Goal: Task Accomplishment & Management: Complete application form

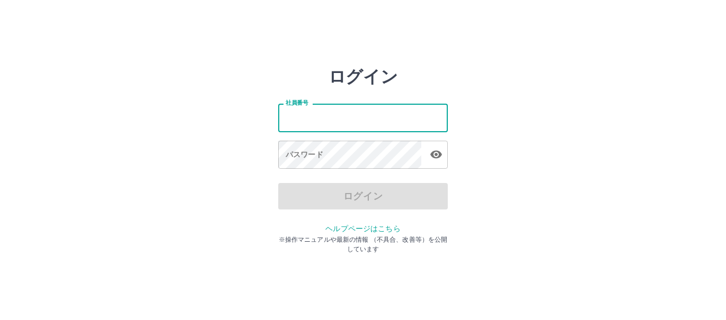
click at [338, 124] on input "社員番号" at bounding box center [363, 118] width 170 height 28
type input "*******"
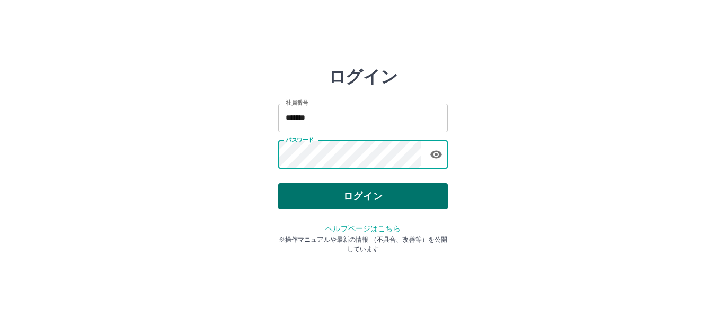
click at [337, 192] on button "ログイン" at bounding box center [363, 196] width 170 height 26
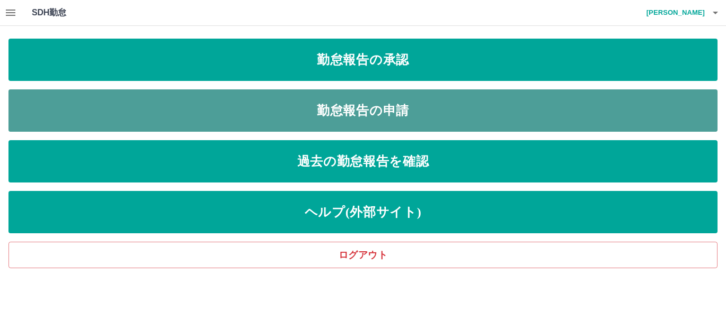
click at [323, 106] on link "勤怠報告の申請" at bounding box center [362, 111] width 709 height 42
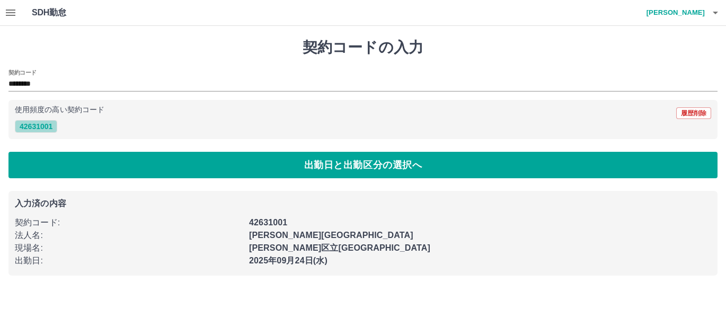
click at [44, 125] on button "42631001" at bounding box center [36, 126] width 42 height 13
click at [43, 126] on button "42631001" at bounding box center [36, 126] width 42 height 13
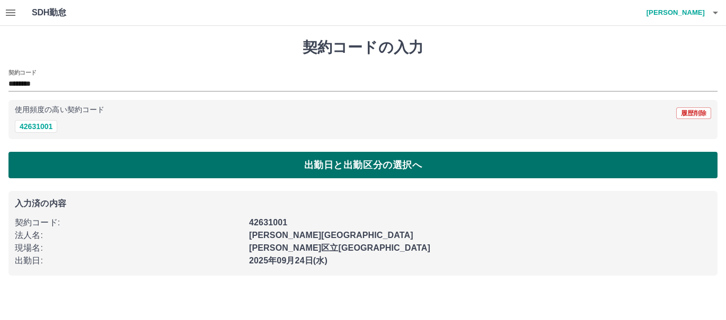
click at [210, 165] on button "出勤日と出勤区分の選択へ" at bounding box center [362, 165] width 709 height 26
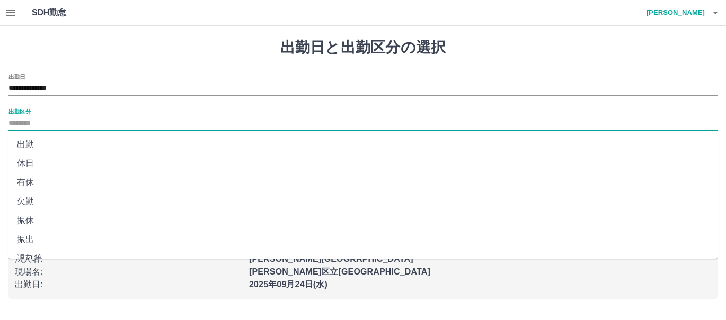
click at [46, 119] on input "出勤区分" at bounding box center [362, 123] width 709 height 13
click at [49, 144] on li "出勤" at bounding box center [362, 144] width 709 height 19
type input "**"
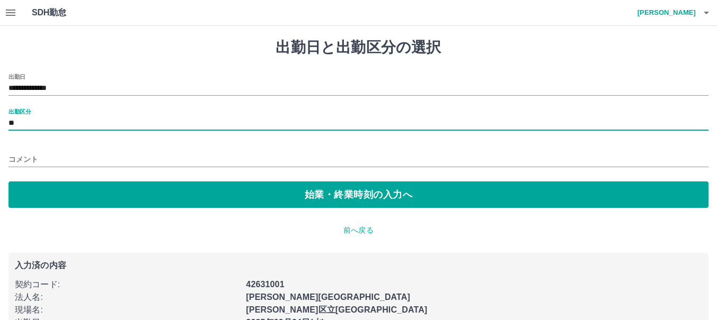
click at [54, 157] on input "コメント" at bounding box center [358, 159] width 700 height 15
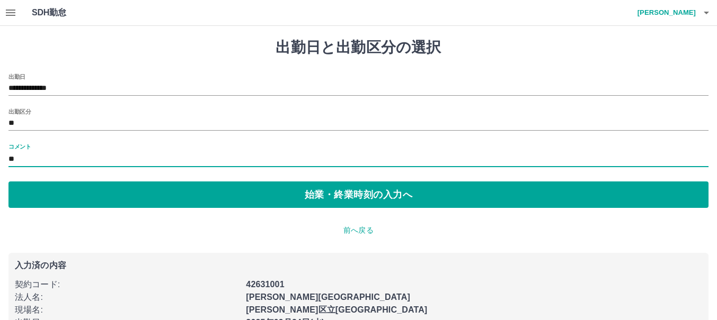
type input "*"
type input "*********"
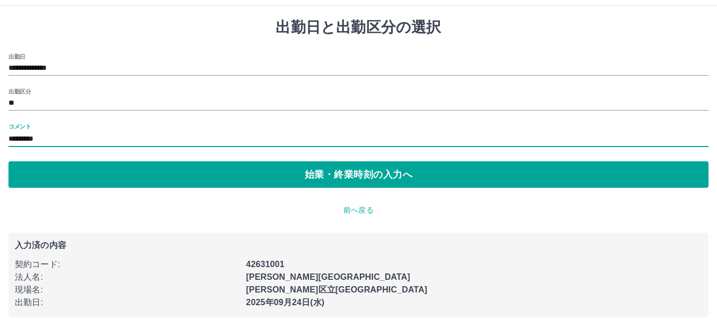
scroll to position [30, 0]
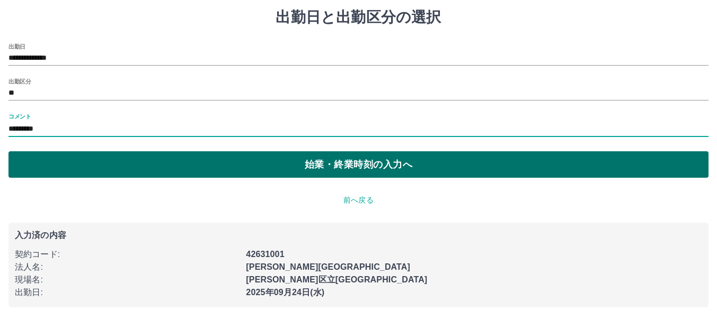
click at [245, 161] on button "始業・終業時刻の入力へ" at bounding box center [358, 164] width 700 height 26
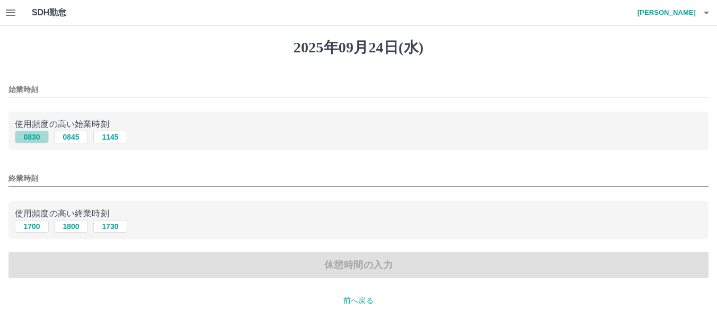
click at [33, 134] on button "0830" at bounding box center [32, 137] width 34 height 13
type input "****"
click at [30, 228] on button "1700" at bounding box center [32, 226] width 34 height 13
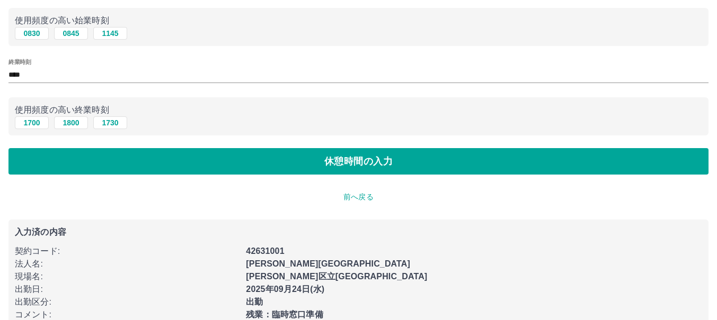
scroll to position [127, 0]
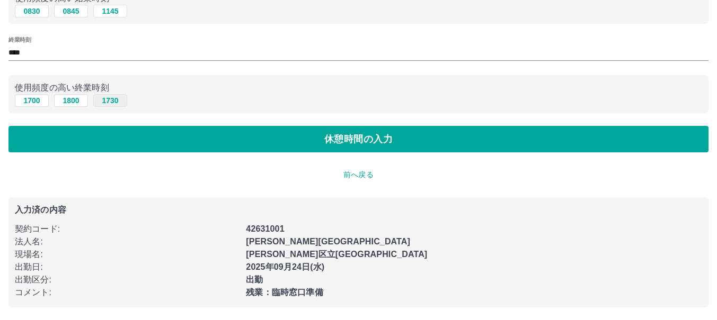
click at [111, 101] on button "1730" at bounding box center [110, 100] width 34 height 13
type input "****"
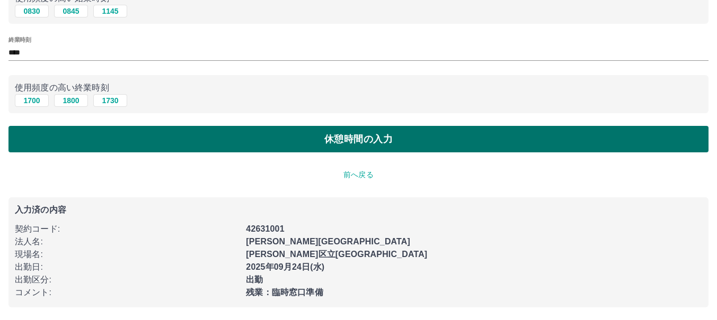
click at [177, 137] on button "休憩時間の入力" at bounding box center [358, 139] width 700 height 26
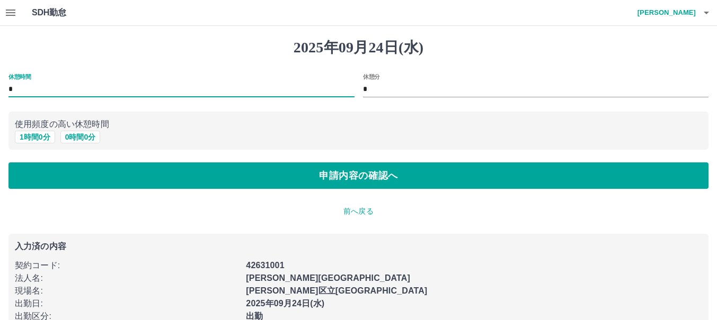
click at [101, 90] on input "*" at bounding box center [181, 89] width 346 height 15
type input "**"
click at [401, 88] on input "*" at bounding box center [536, 89] width 346 height 15
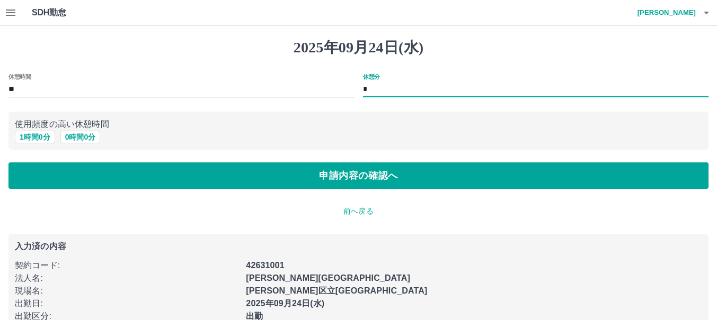
type input "**"
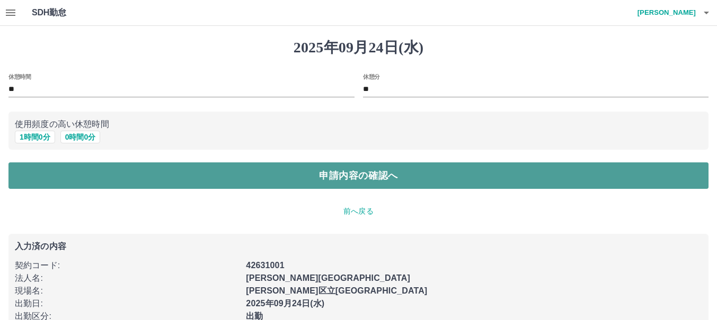
click at [369, 175] on button "申請内容の確認へ" at bounding box center [358, 176] width 700 height 26
type input "*"
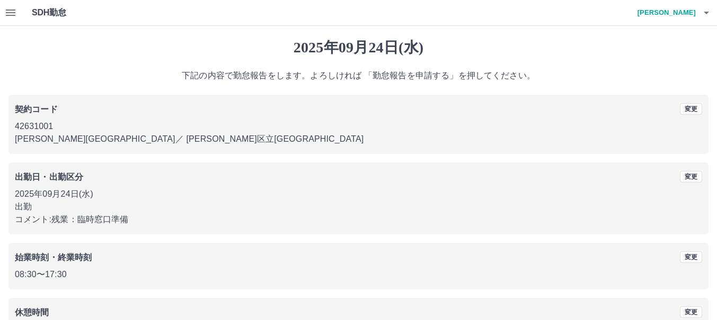
scroll to position [76, 0]
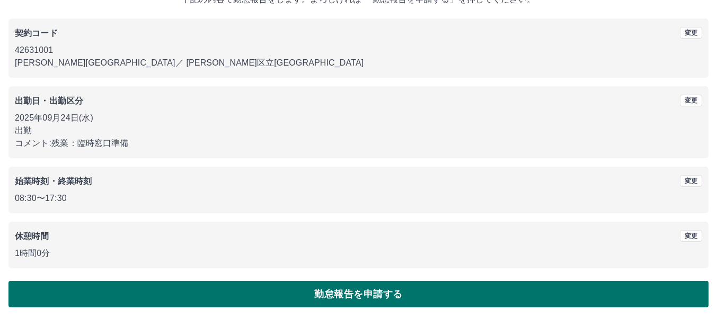
click at [364, 295] on button "勤怠報告を申請する" at bounding box center [358, 294] width 700 height 26
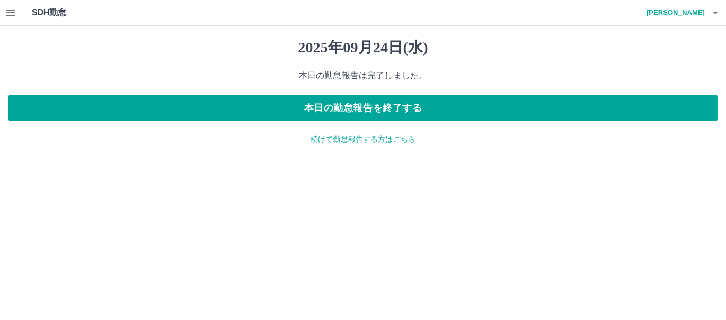
click at [10, 10] on icon "button" at bounding box center [11, 13] width 10 height 6
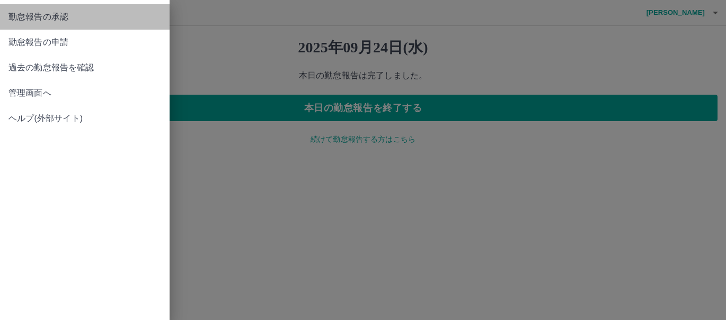
click at [35, 19] on span "勤怠報告の承認" at bounding box center [84, 17] width 153 height 13
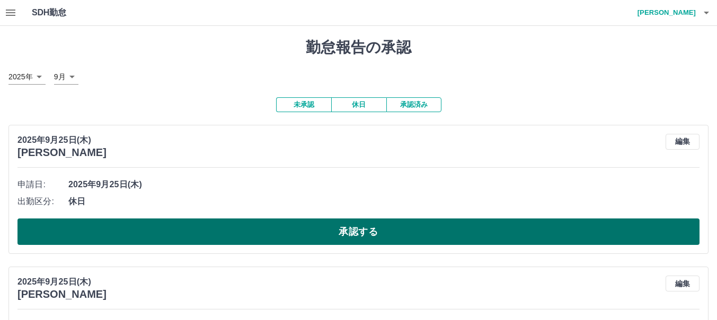
click at [250, 236] on button "承認する" at bounding box center [358, 232] width 682 height 26
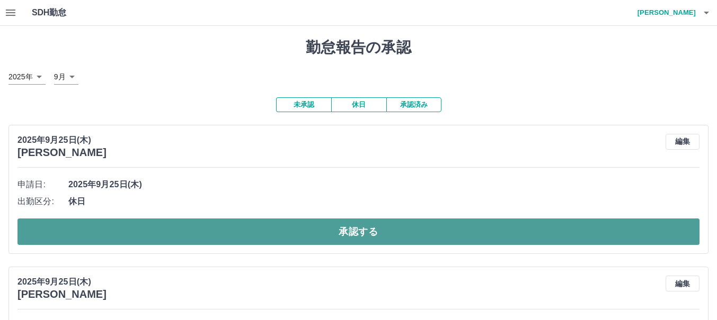
click at [261, 233] on button "承認する" at bounding box center [358, 232] width 682 height 26
click at [265, 230] on button "承認する" at bounding box center [358, 232] width 682 height 26
click at [289, 233] on button "承認する" at bounding box center [358, 232] width 682 height 26
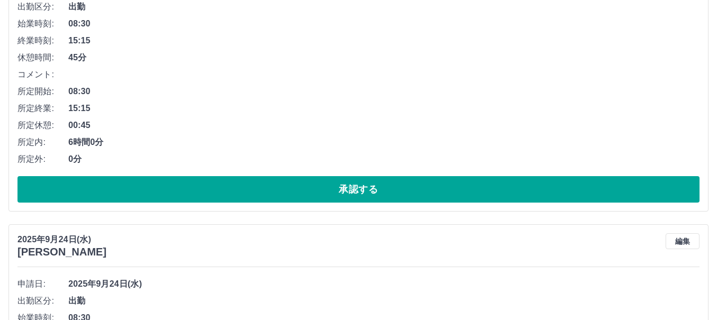
scroll to position [212, 0]
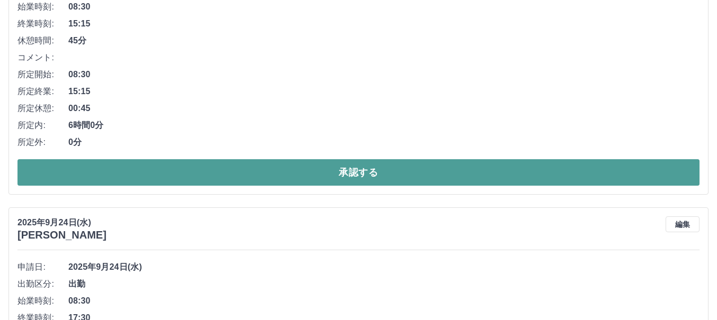
click at [313, 174] on button "承認する" at bounding box center [358, 172] width 682 height 26
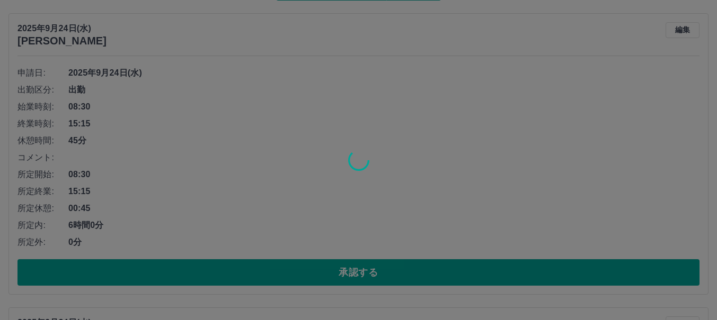
scroll to position [106, 0]
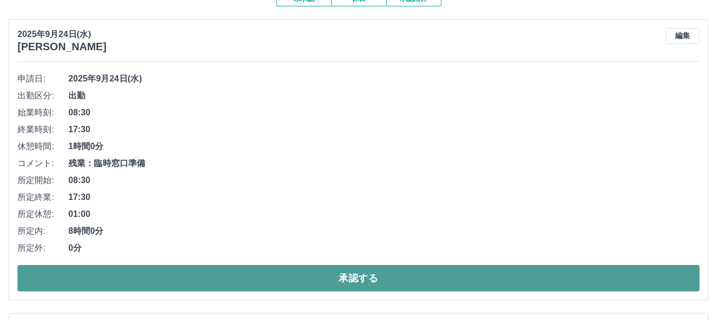
click at [316, 276] on button "承認する" at bounding box center [358, 278] width 682 height 26
click at [316, 275] on button "承認する" at bounding box center [358, 278] width 682 height 26
click at [327, 274] on button "承認する" at bounding box center [358, 278] width 682 height 26
click at [333, 283] on button "承認する" at bounding box center [358, 278] width 682 height 26
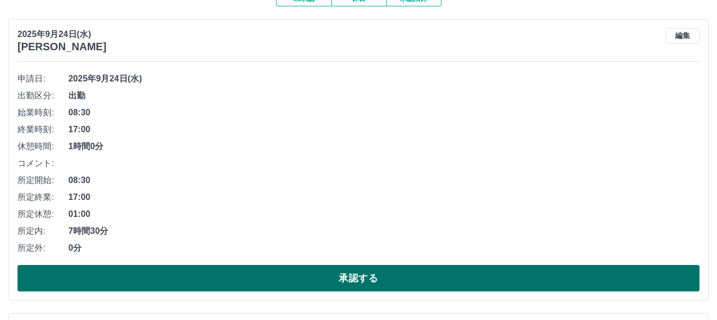
click at [351, 276] on button "承認する" at bounding box center [358, 278] width 682 height 26
click at [324, 277] on button "承認する" at bounding box center [358, 278] width 682 height 26
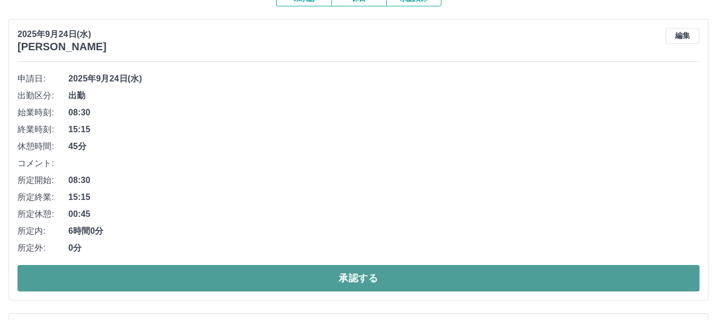
click at [331, 281] on button "承認する" at bounding box center [358, 278] width 682 height 26
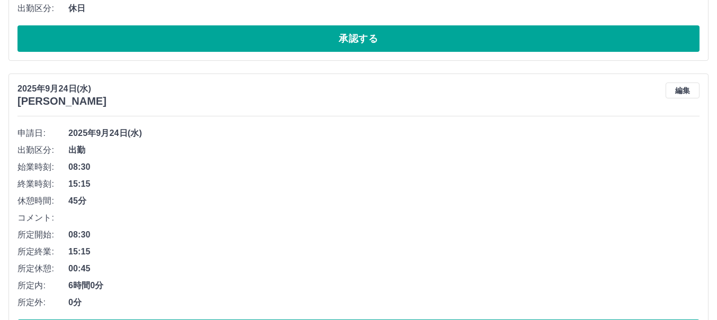
scroll to position [212, 0]
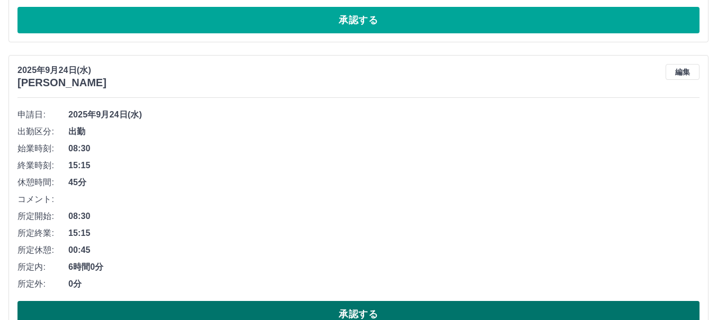
click at [318, 307] on button "承認する" at bounding box center [358, 314] width 682 height 26
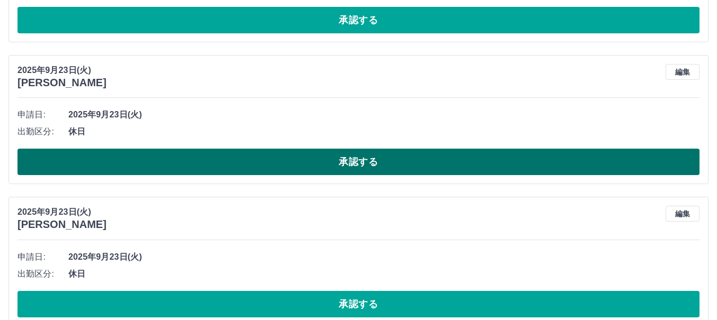
click at [311, 164] on button "承認する" at bounding box center [358, 162] width 682 height 26
click at [303, 172] on button "承認する" at bounding box center [358, 162] width 682 height 26
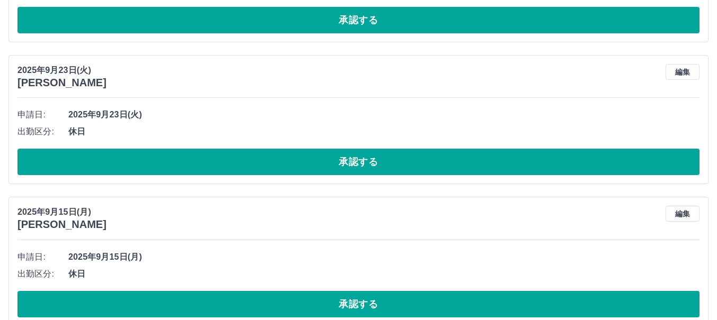
click at [303, 172] on button "承認する" at bounding box center [358, 162] width 682 height 26
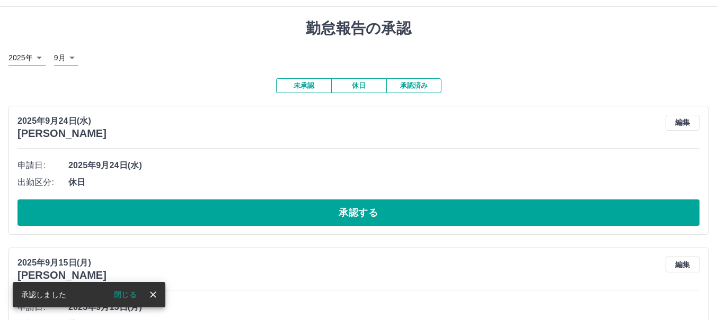
scroll to position [3, 0]
